Goal: Check status: Check status

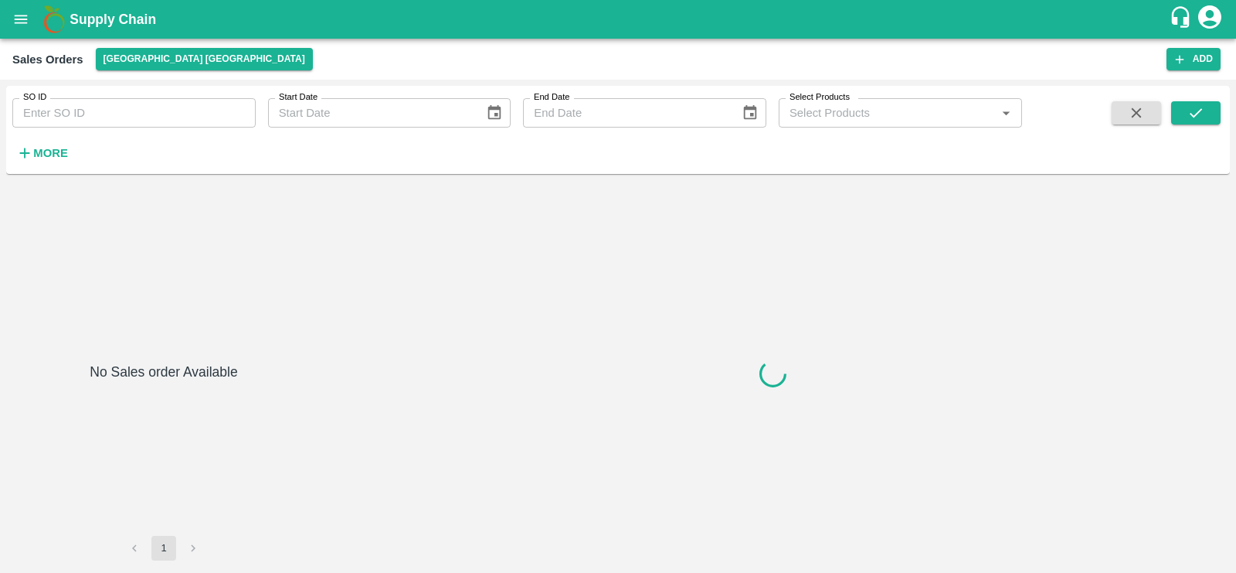
type input "599678"
